Goal: Understand process/instructions

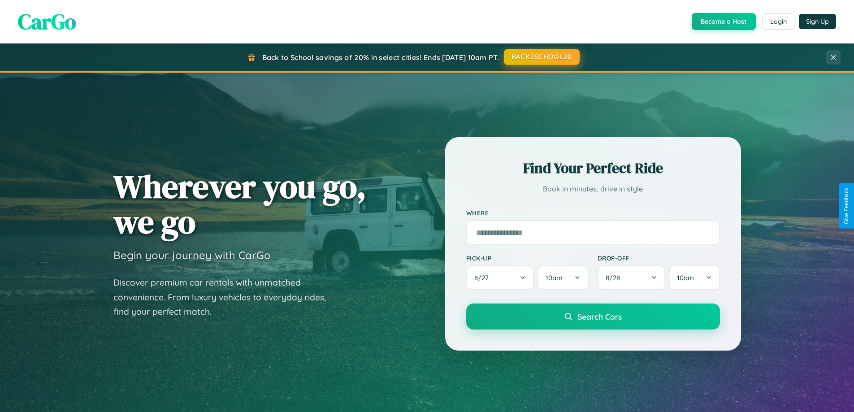
click at [541, 57] on button "BACK2SCHOOL20" at bounding box center [542, 57] width 76 height 16
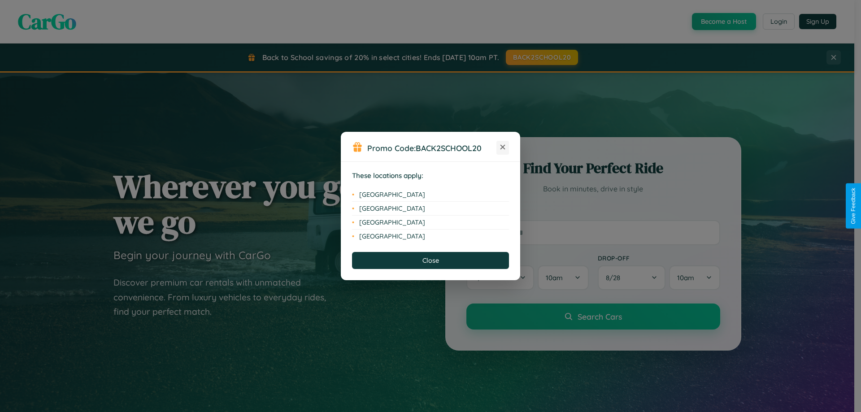
click at [503, 148] on icon at bounding box center [502, 147] width 5 height 5
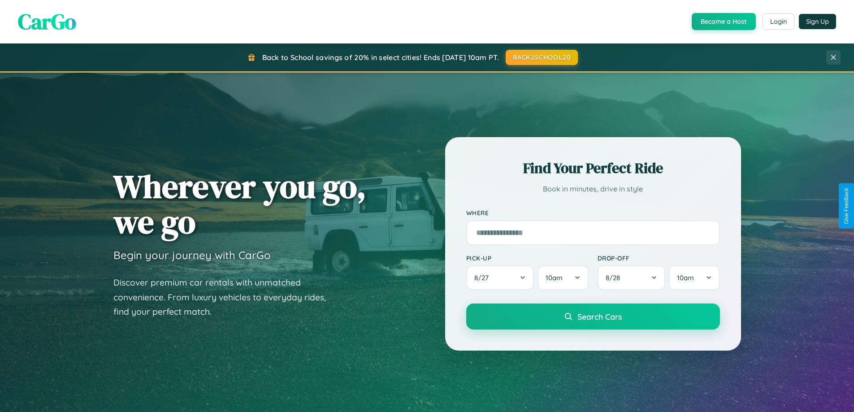
scroll to position [617, 0]
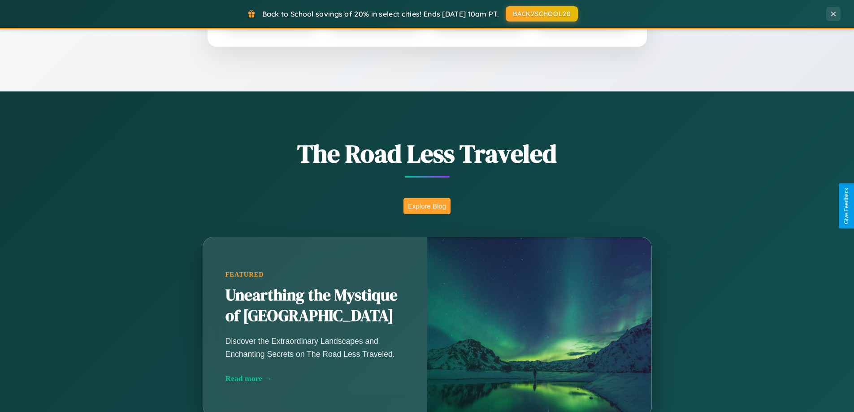
click at [427, 206] on button "Explore Blog" at bounding box center [427, 206] width 47 height 17
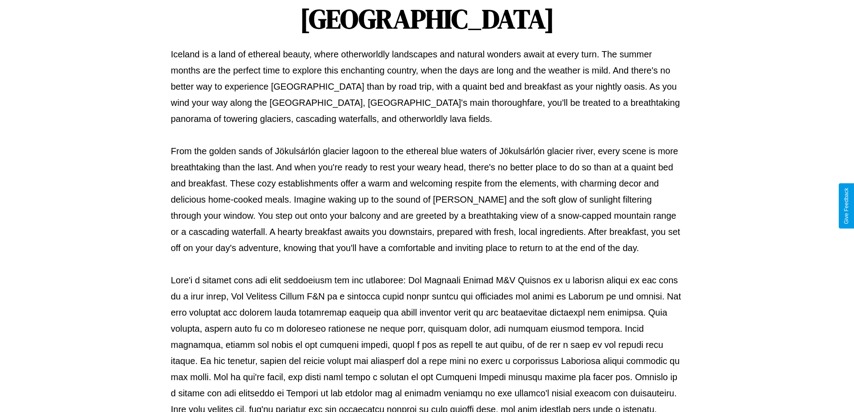
scroll to position [290, 0]
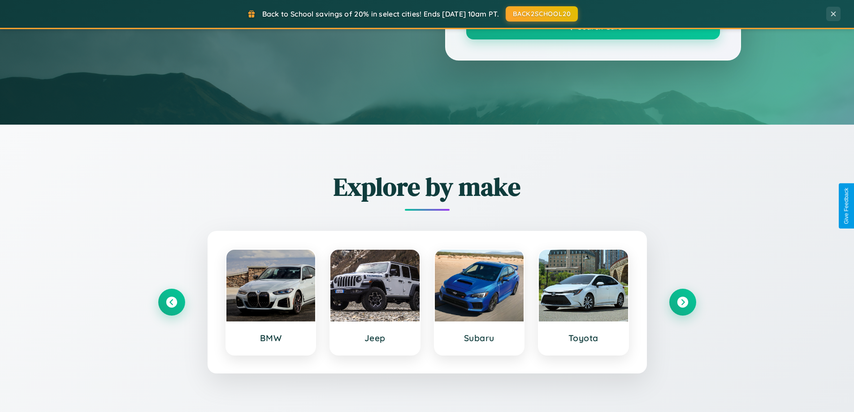
scroll to position [617, 0]
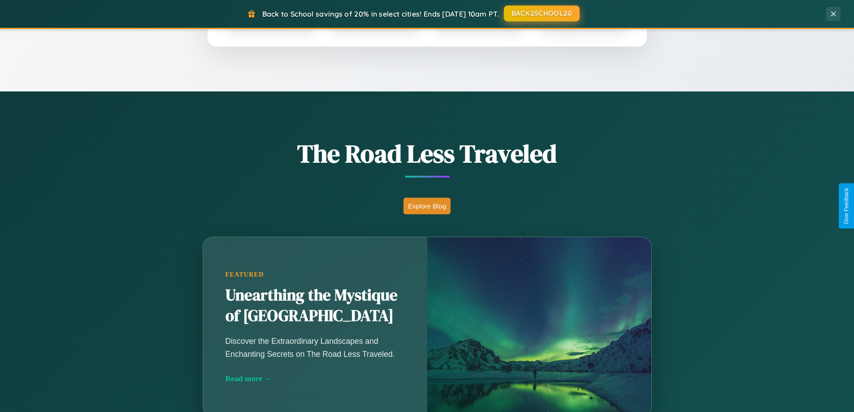
click at [541, 13] on button "BACK2SCHOOL20" at bounding box center [542, 13] width 76 height 16
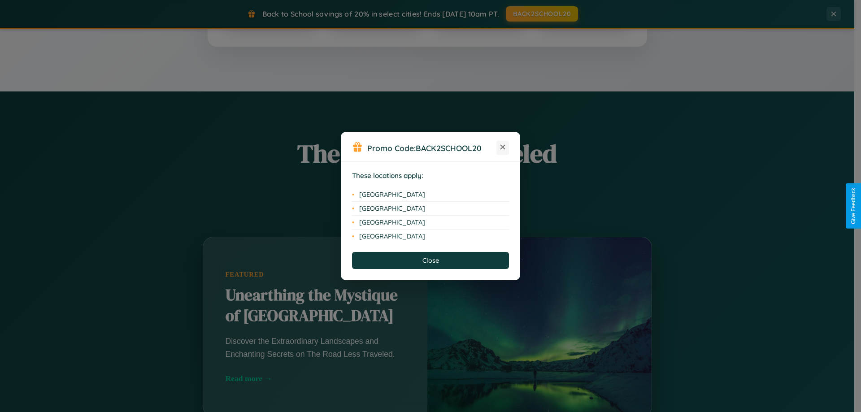
click at [503, 148] on icon at bounding box center [502, 147] width 5 height 5
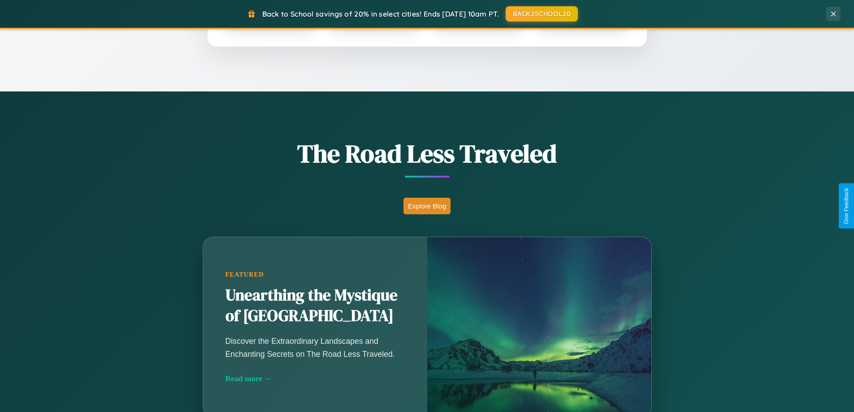
scroll to position [1441, 0]
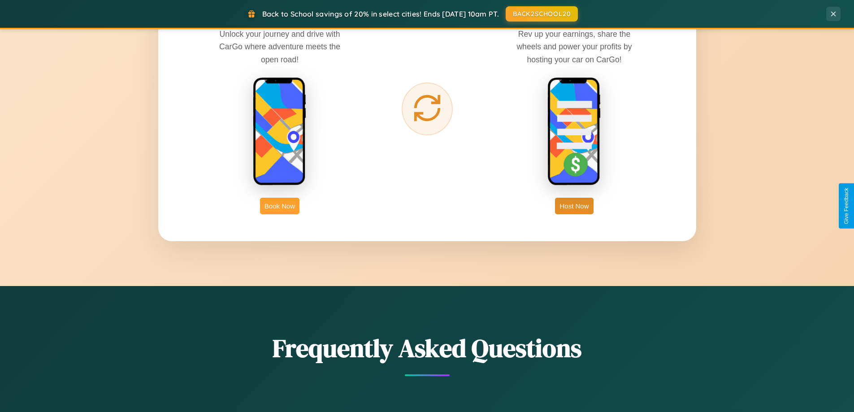
click at [280, 206] on button "Book Now" at bounding box center [279, 206] width 39 height 17
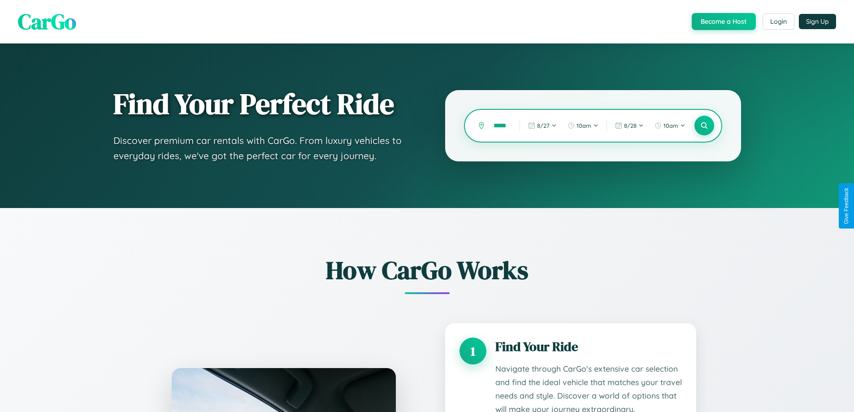
scroll to position [0, 7]
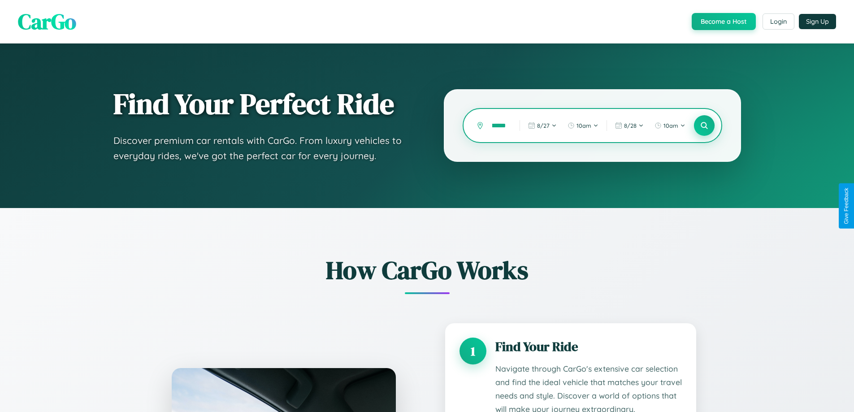
type input "******"
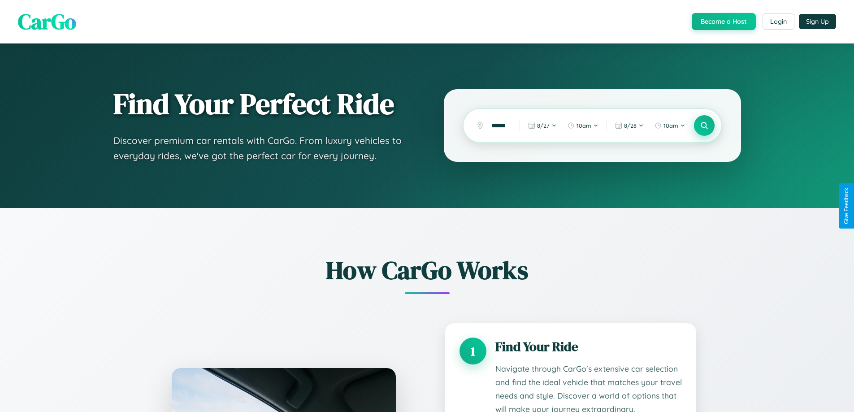
scroll to position [0, 0]
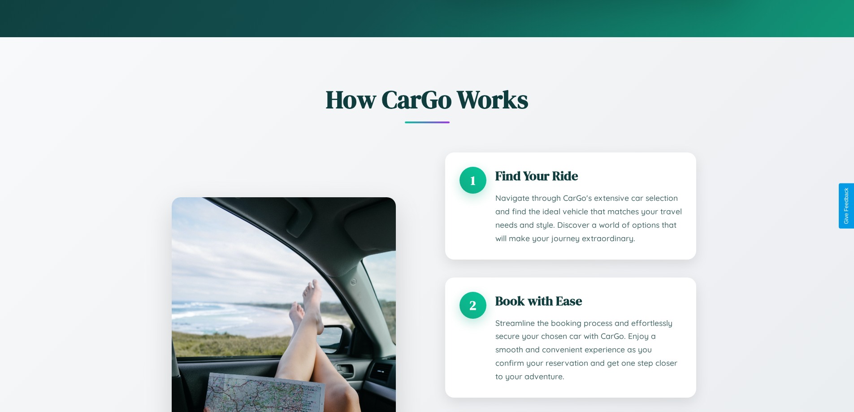
click at [704, 126] on div "How CarGo Works 1 Find Your Ride Navigate through CarGo's extensive car selecti…" at bounding box center [427, 302] width 574 height 441
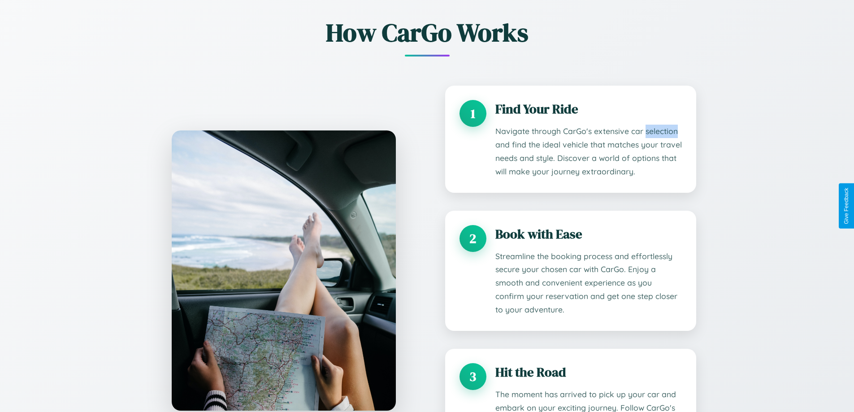
scroll to position [747, 0]
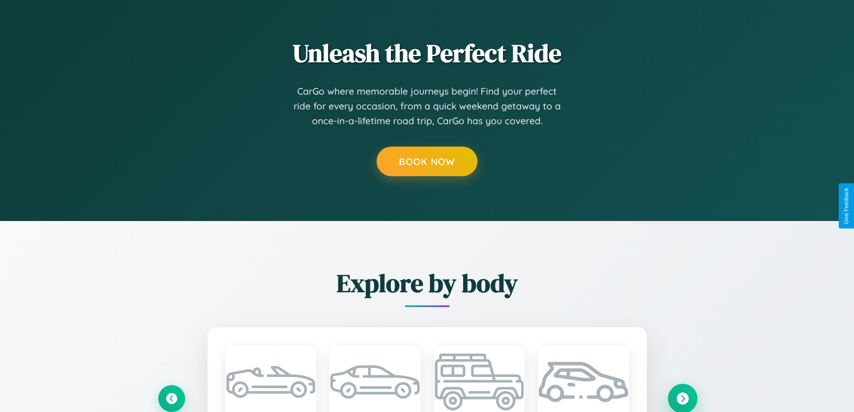
click at [682, 398] on icon at bounding box center [683, 398] width 12 height 12
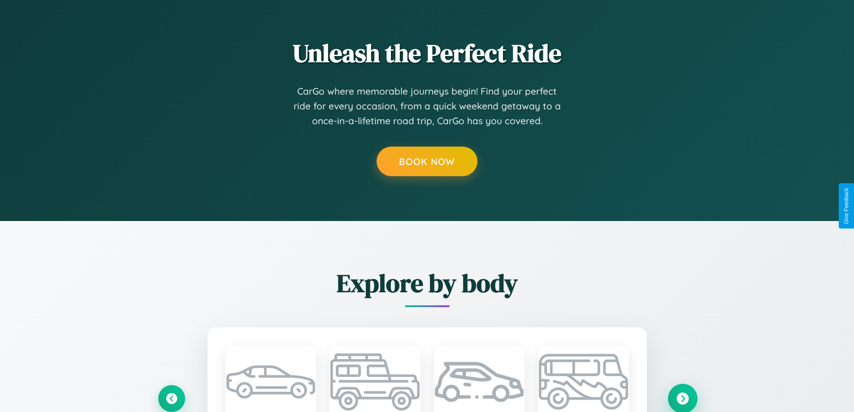
click at [682, 398] on icon at bounding box center [683, 398] width 12 height 12
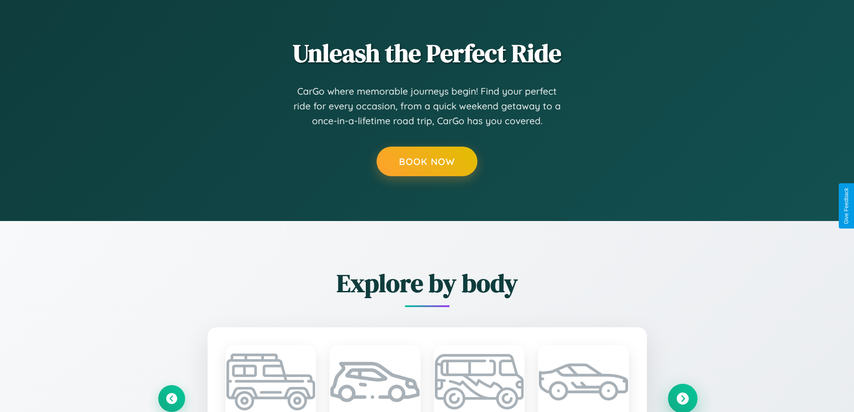
click at [682, 398] on icon at bounding box center [683, 398] width 12 height 12
